Goal: Transaction & Acquisition: Purchase product/service

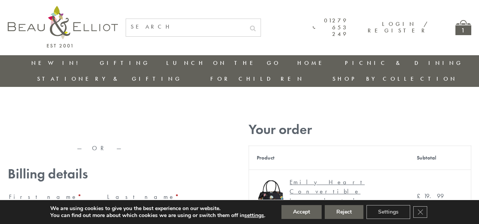
type input "maria33@yahoo.com"
type input "Maria"
type input "Williams"
type input "23, Scottsdale, Happytown"
type input "London"
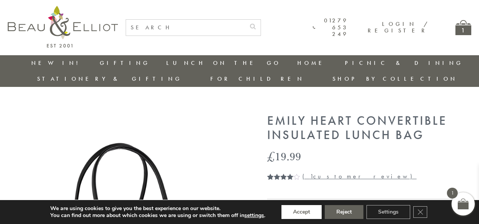
click at [301, 212] on button "Accept" at bounding box center [301, 212] width 40 height 14
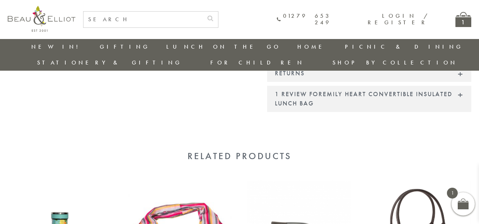
scroll to position [820, 0]
